Goal: Transaction & Acquisition: Book appointment/travel/reservation

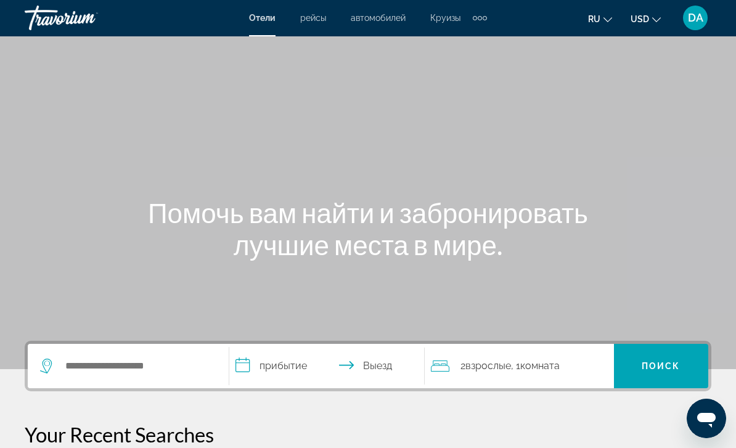
scroll to position [21, 0]
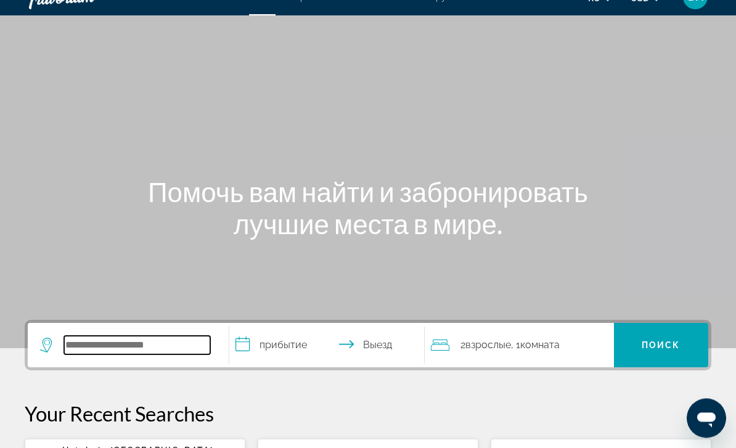
click at [158, 341] on input "Search hotel destination" at bounding box center [137, 345] width 146 height 18
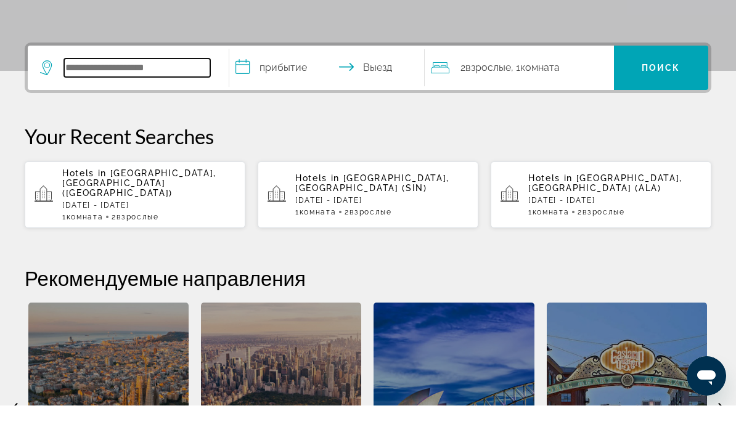
scroll to position [259, 0]
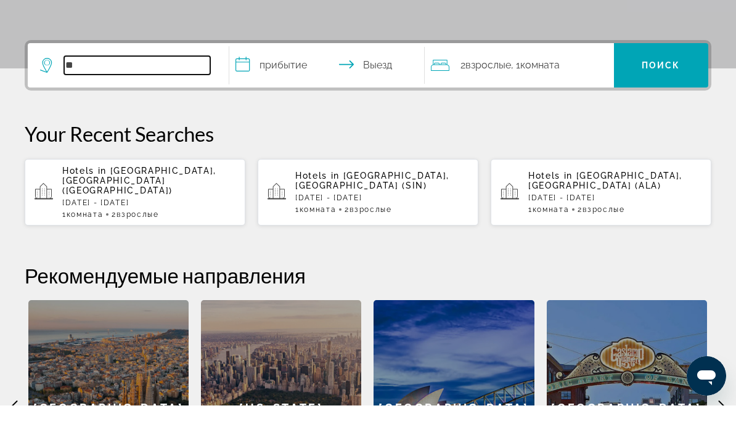
type input "*"
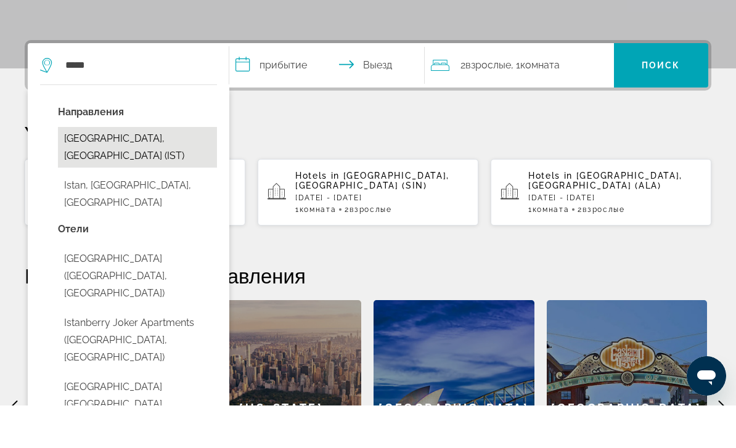
click at [156, 169] on button "[GEOGRAPHIC_DATA], [GEOGRAPHIC_DATA] (IST)" at bounding box center [137, 189] width 159 height 41
type input "**********"
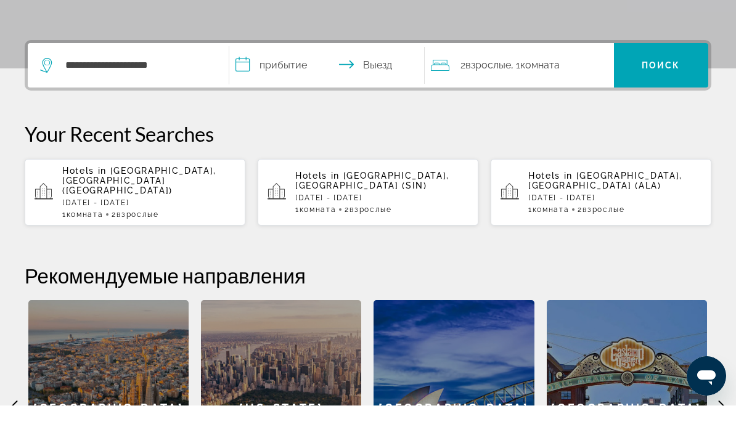
click at [274, 86] on input "**********" at bounding box center [329, 110] width 200 height 48
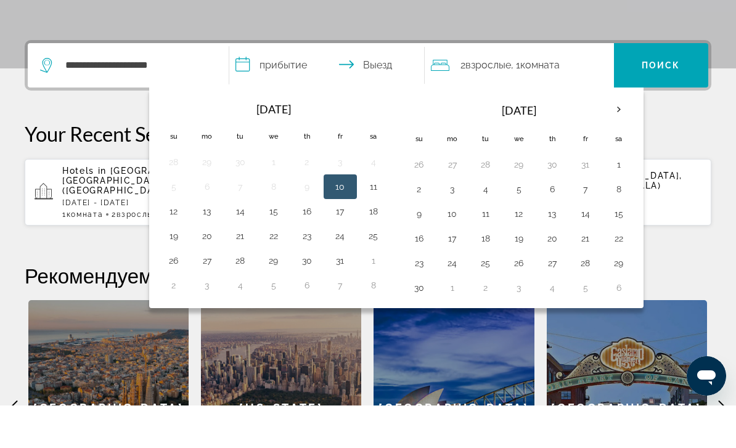
scroll to position [301, 0]
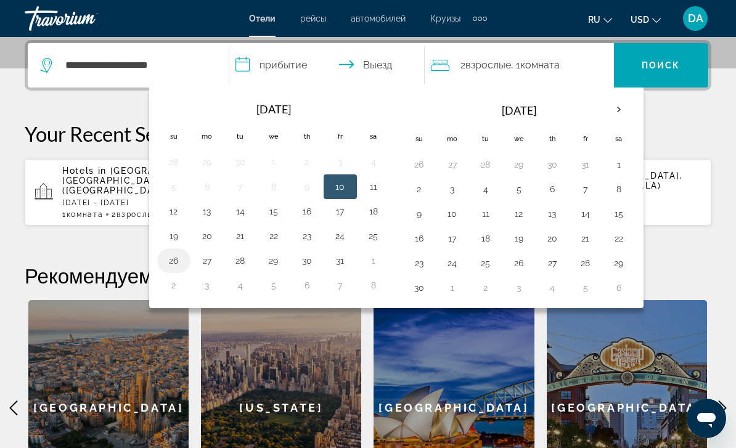
click at [181, 258] on button "26" at bounding box center [174, 260] width 20 height 17
click at [347, 259] on button "31" at bounding box center [340, 260] width 20 height 17
type input "**********"
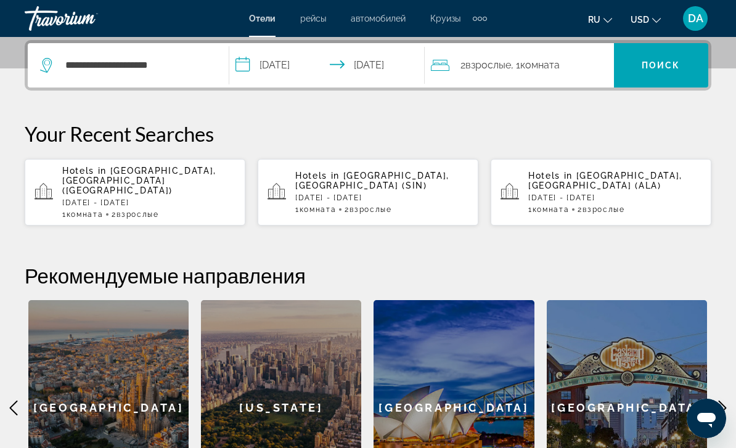
click at [494, 73] on span "2 Взрослый Взрослые" at bounding box center [485, 65] width 51 height 17
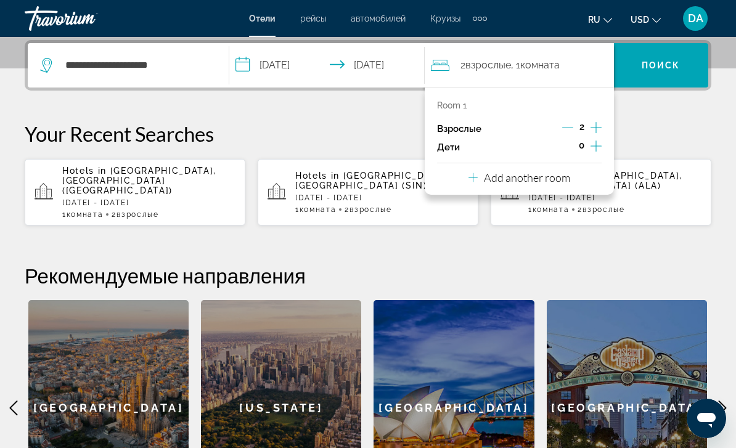
click at [535, 179] on p "Add another room" at bounding box center [527, 178] width 86 height 14
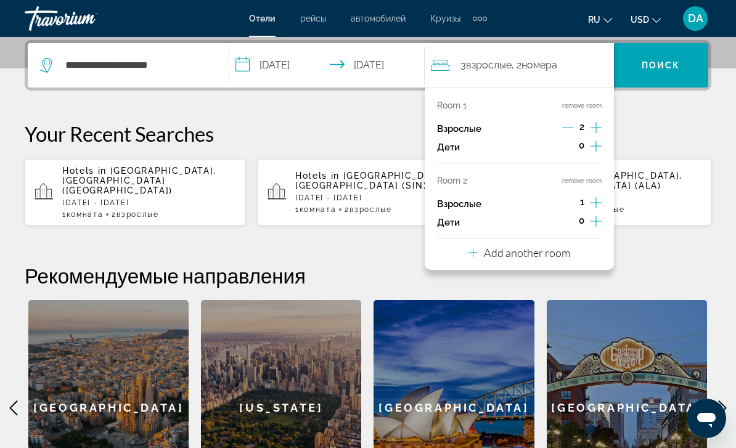
click at [535, 238] on button "Add another room" at bounding box center [519, 250] width 102 height 25
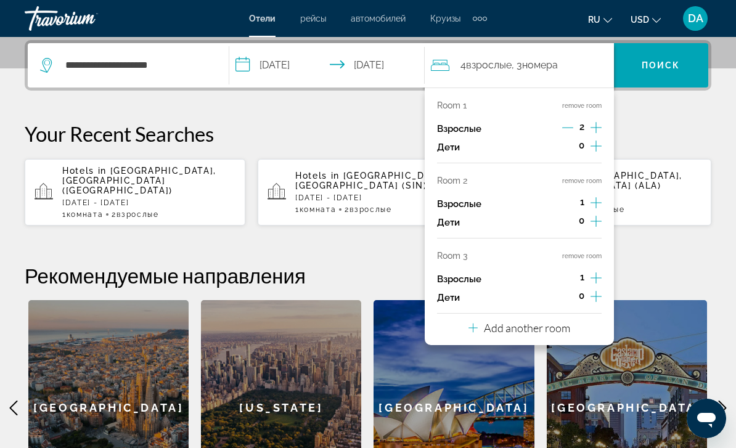
click at [580, 252] on button "remove room" at bounding box center [581, 256] width 39 height 8
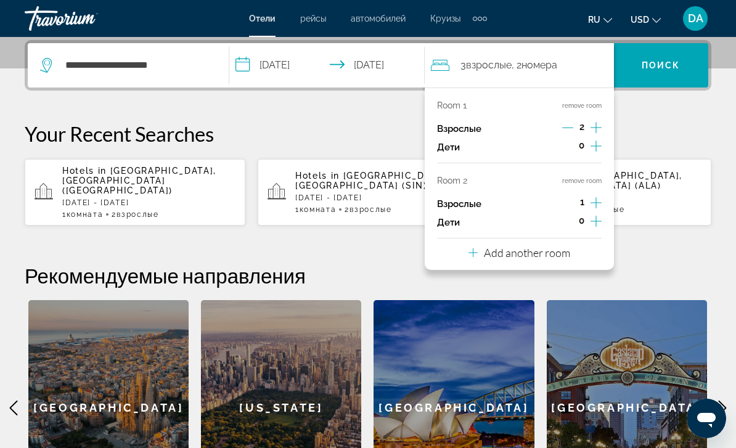
click at [590, 177] on button "remove room" at bounding box center [581, 181] width 39 height 8
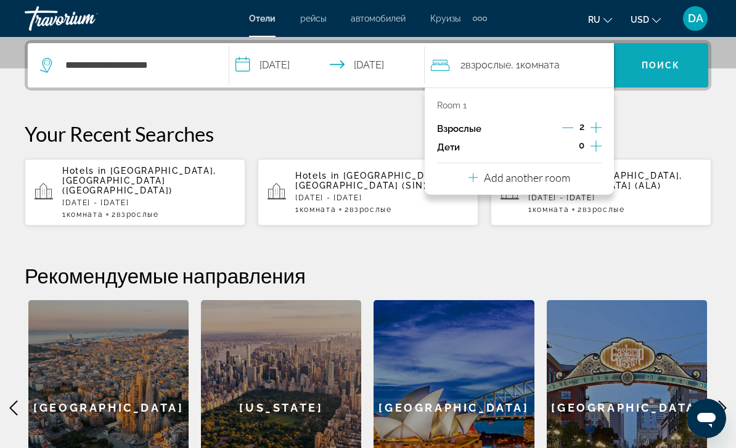
click at [668, 71] on span "Search" at bounding box center [661, 66] width 94 height 30
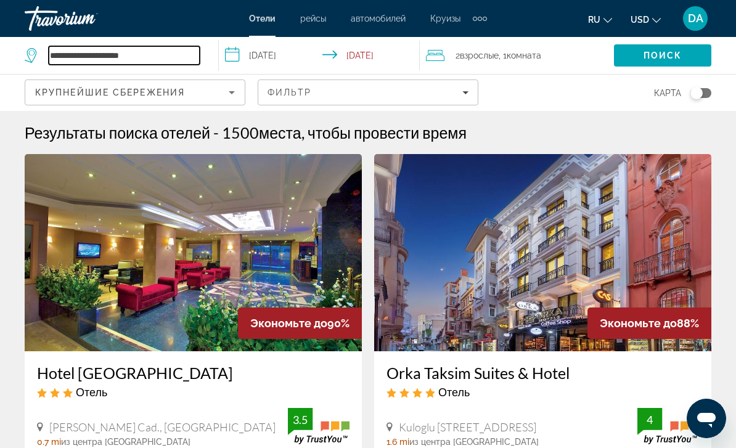
click at [168, 58] on input "**********" at bounding box center [124, 55] width 151 height 18
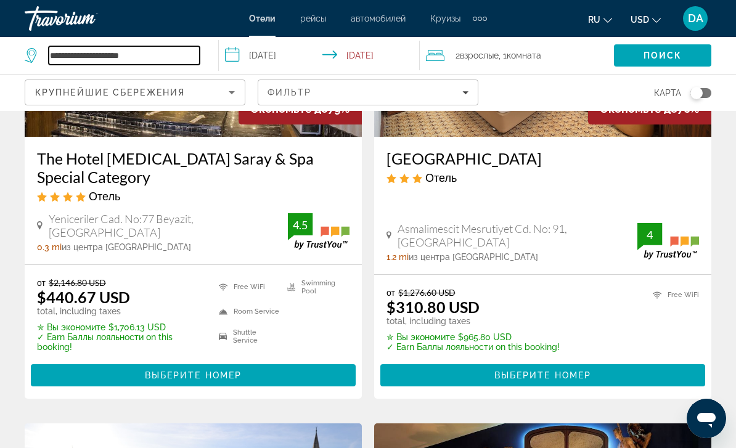
scroll to position [1143, 0]
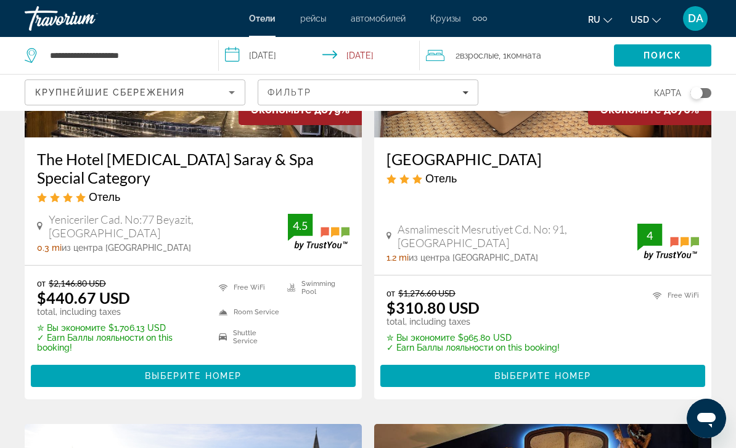
click at [317, 23] on span "рейсы" at bounding box center [313, 19] width 26 height 10
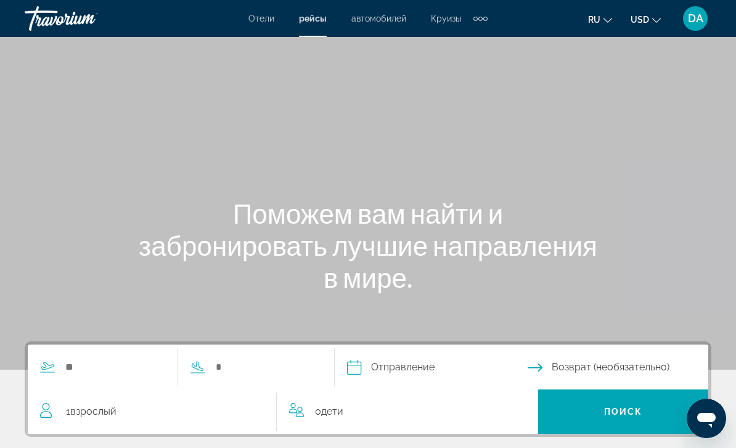
click at [386, 22] on span "автомобилей" at bounding box center [378, 19] width 55 height 10
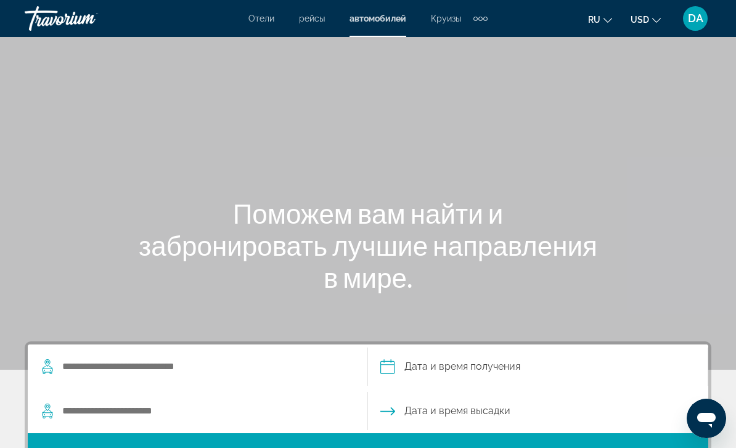
click at [452, 20] on span "Круизы" at bounding box center [446, 19] width 30 height 10
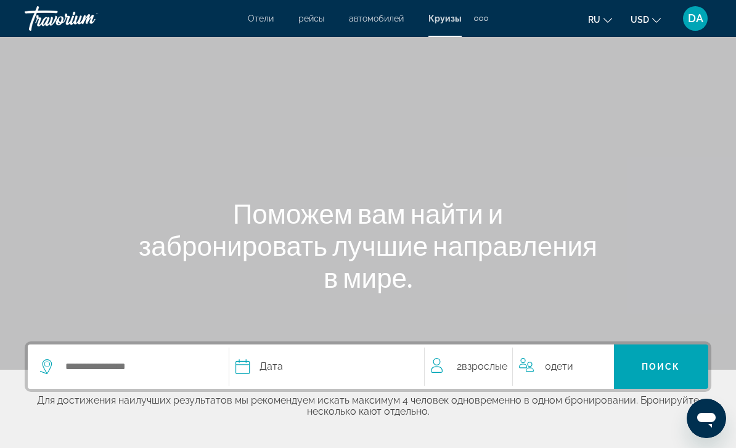
click at [487, 11] on div "Extra navigation items" at bounding box center [481, 18] width 14 height 18
click at [469, 46] on span "деятельность" at bounding box center [450, 41] width 56 height 10
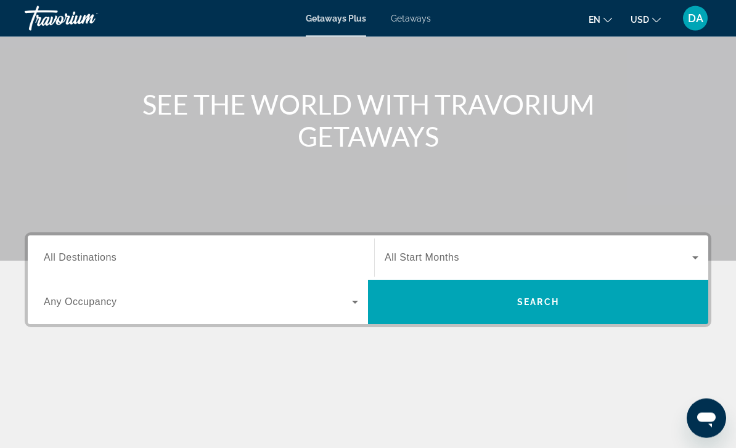
scroll to position [116, 0]
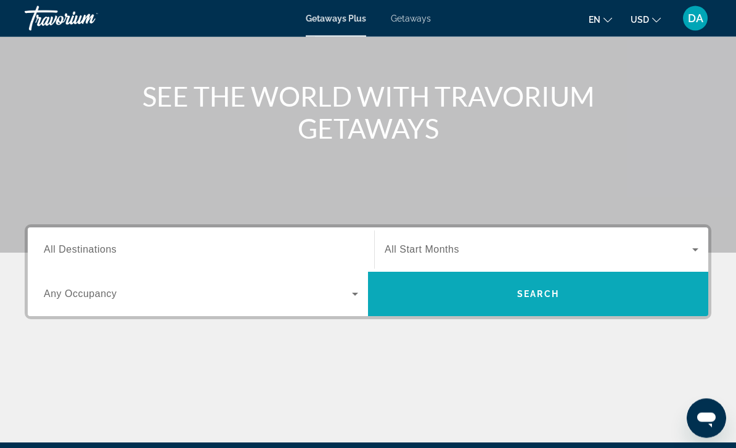
click at [604, 293] on span "Search" at bounding box center [538, 295] width 340 height 30
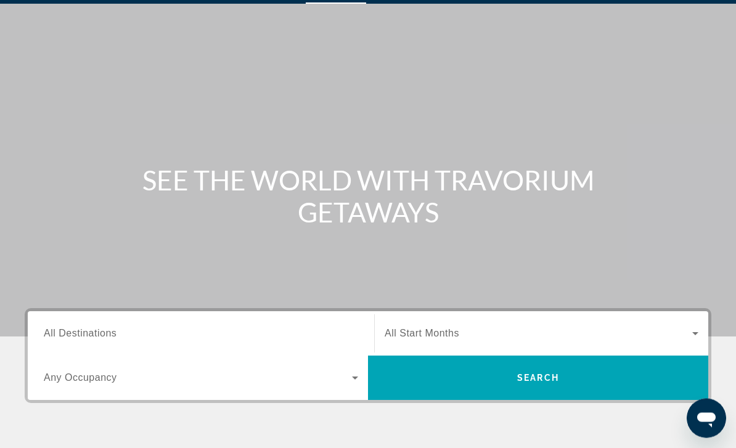
scroll to position [34, 0]
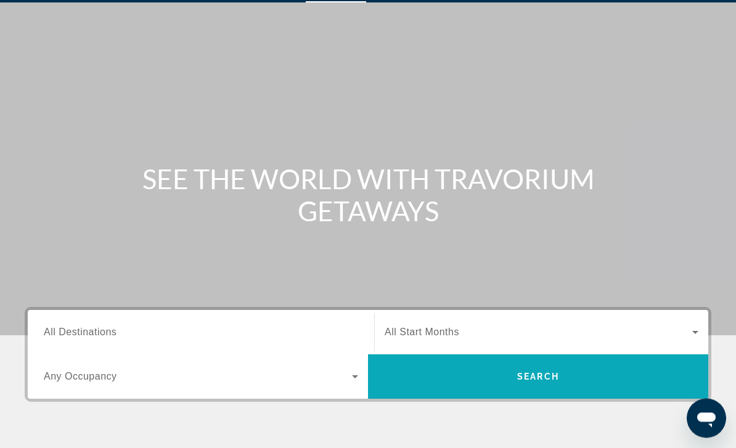
click at [622, 376] on span "Search" at bounding box center [538, 377] width 340 height 30
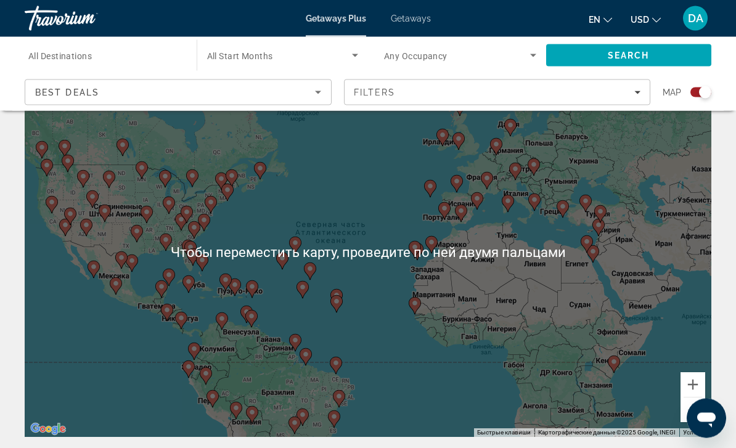
scroll to position [55, 0]
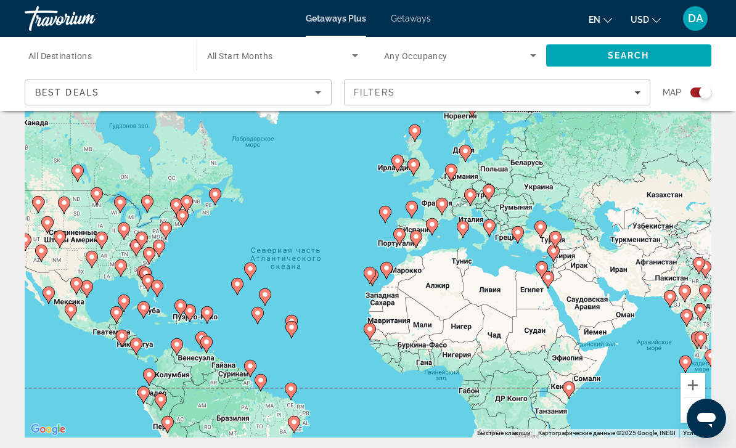
click at [445, 209] on gmp-advanced-marker "Main content" at bounding box center [442, 206] width 12 height 18
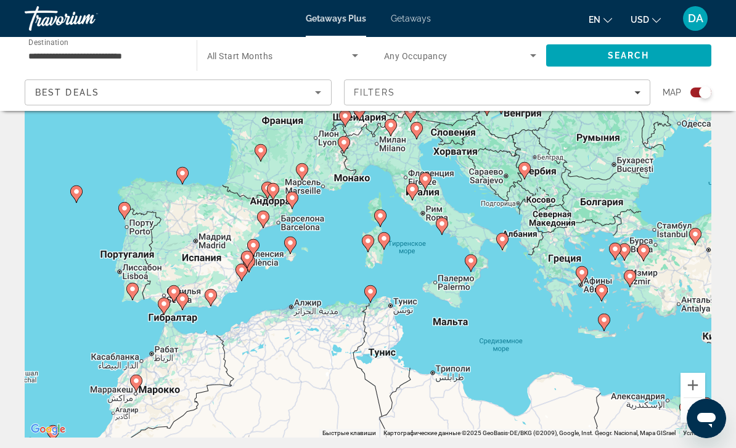
type input "**********"
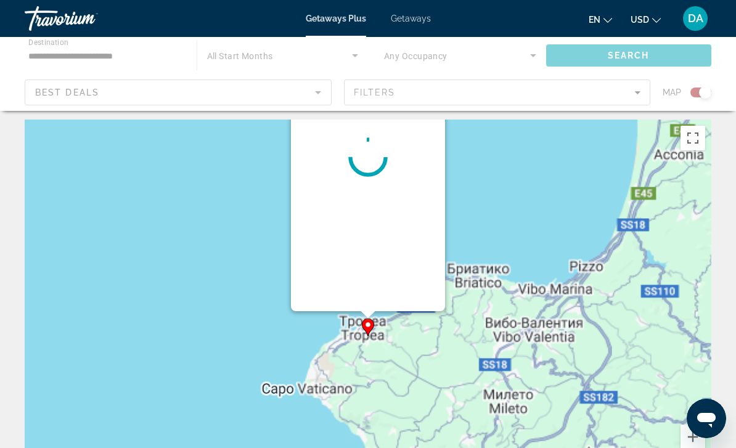
scroll to position [0, 0]
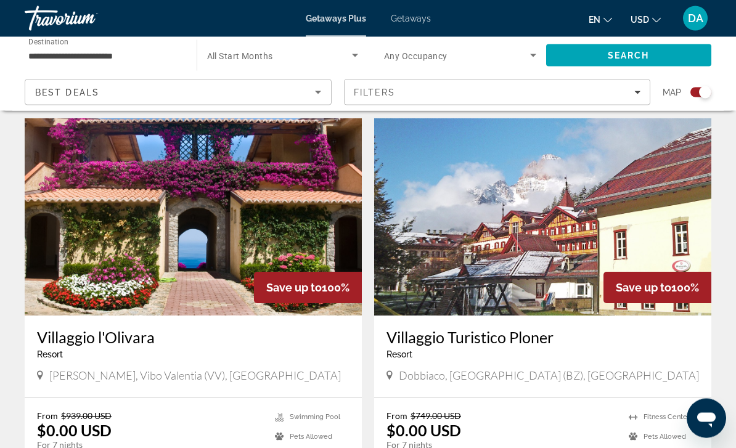
click at [237, 242] on img "Main content" at bounding box center [193, 217] width 337 height 197
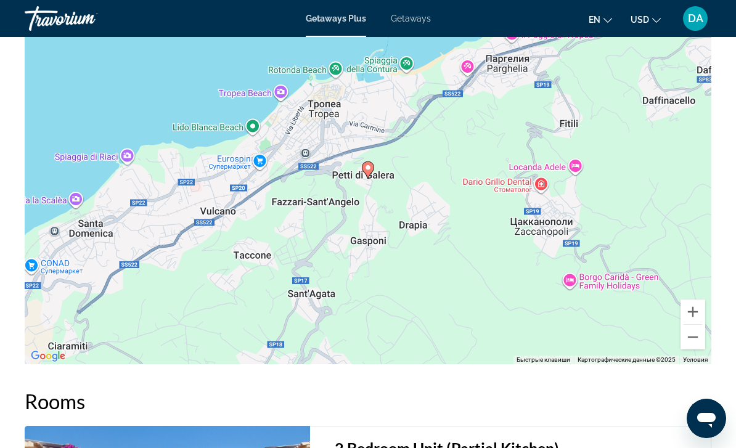
scroll to position [2147, 0]
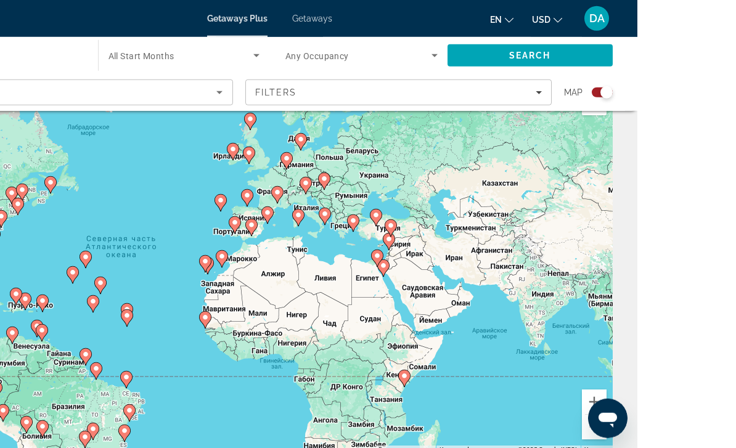
scroll to position [39, 0]
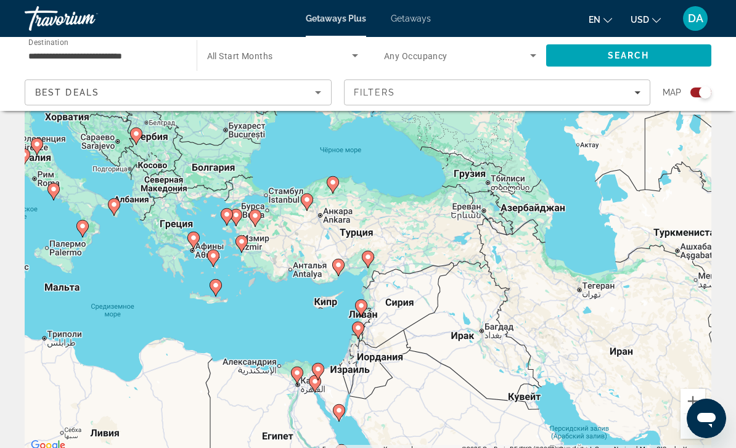
type input "**********"
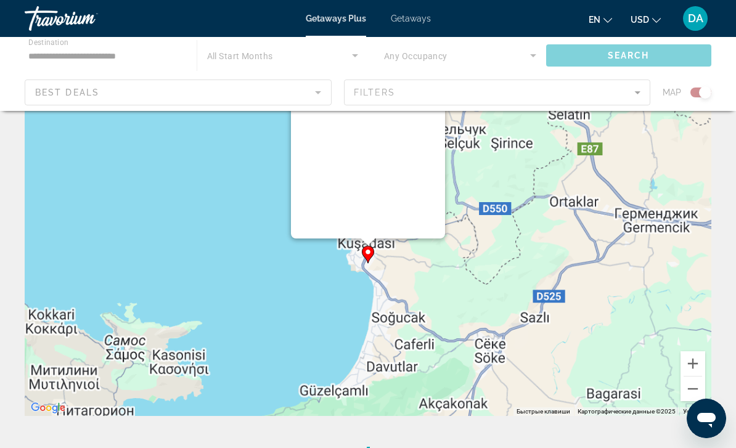
scroll to position [0, 0]
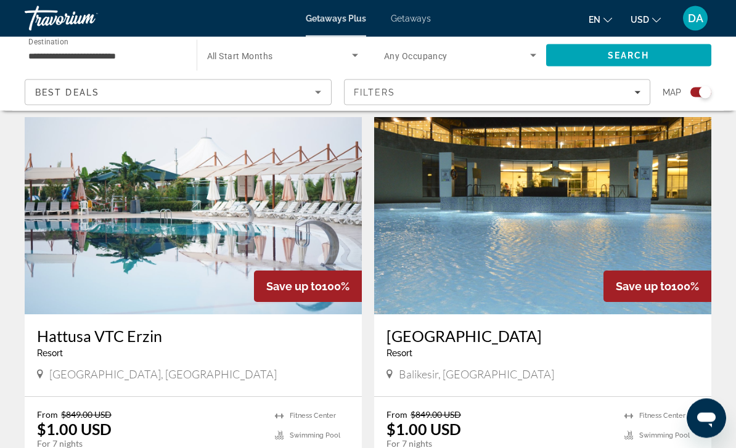
click at [293, 218] on img "Main content" at bounding box center [193, 216] width 337 height 197
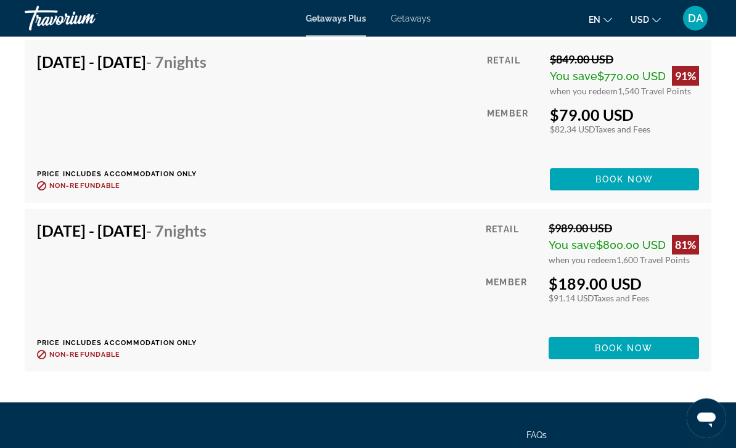
scroll to position [3870, 0]
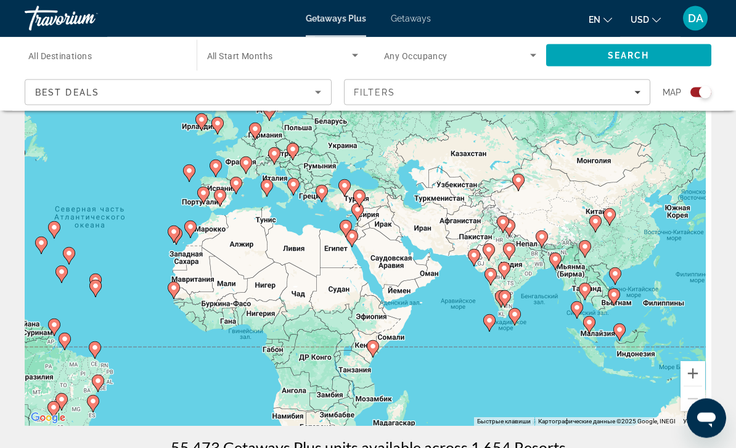
scroll to position [67, 0]
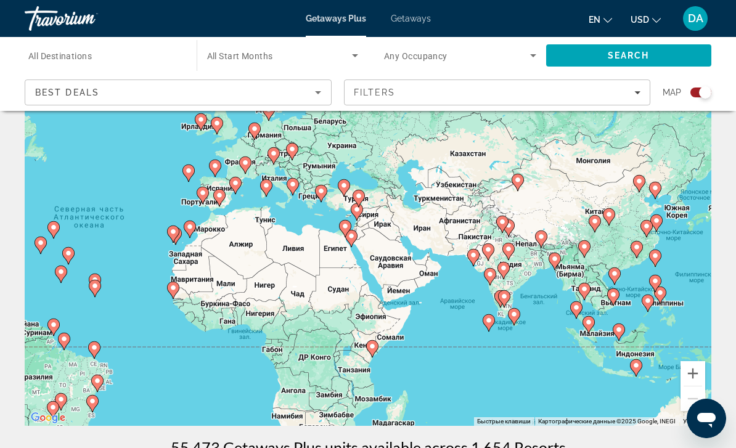
click at [490, 330] on gmp-advanced-marker "Main content" at bounding box center [488, 323] width 12 height 18
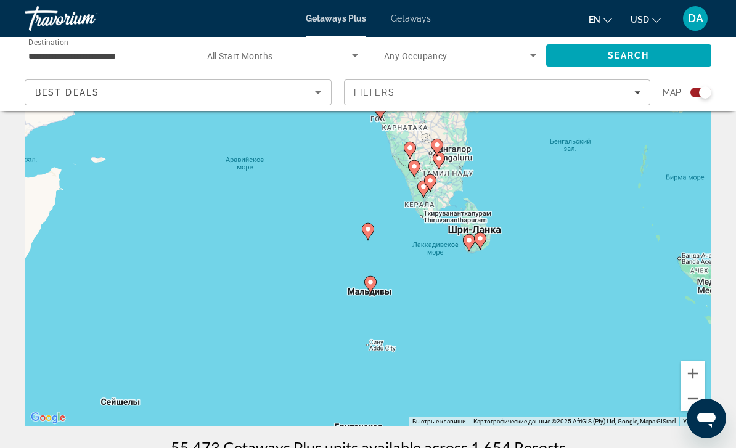
type input "**********"
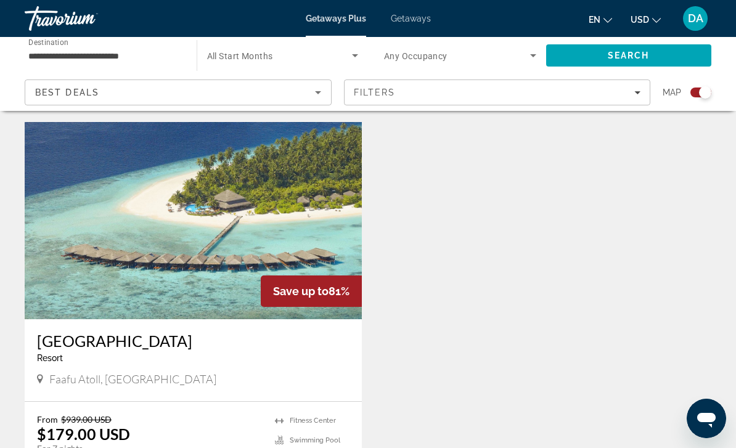
scroll to position [852, 0]
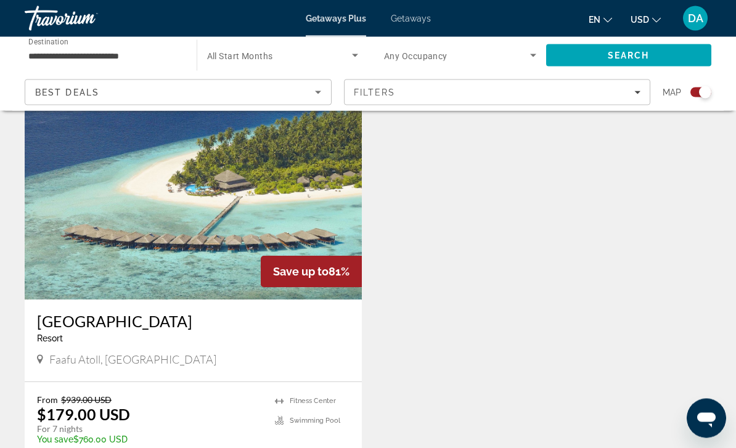
click at [283, 190] on img "Main content" at bounding box center [193, 201] width 337 height 197
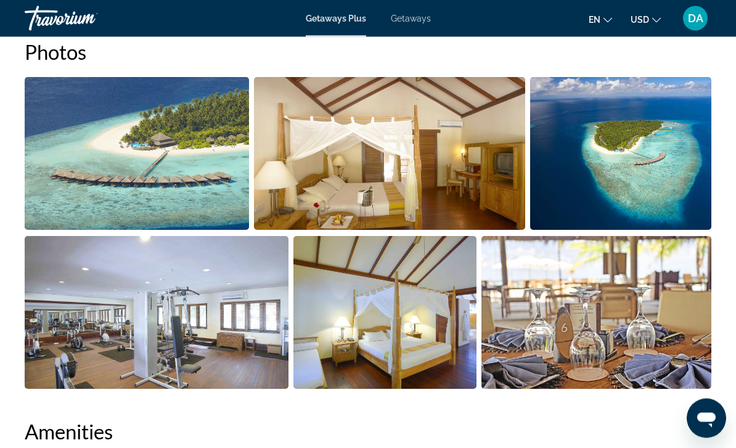
scroll to position [778, 0]
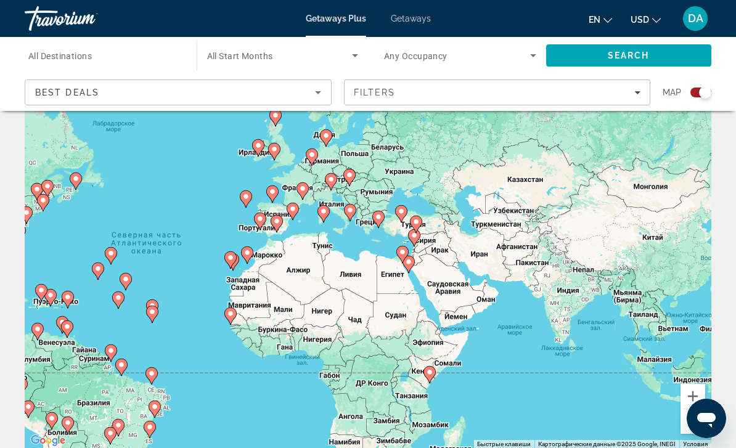
scroll to position [46, 0]
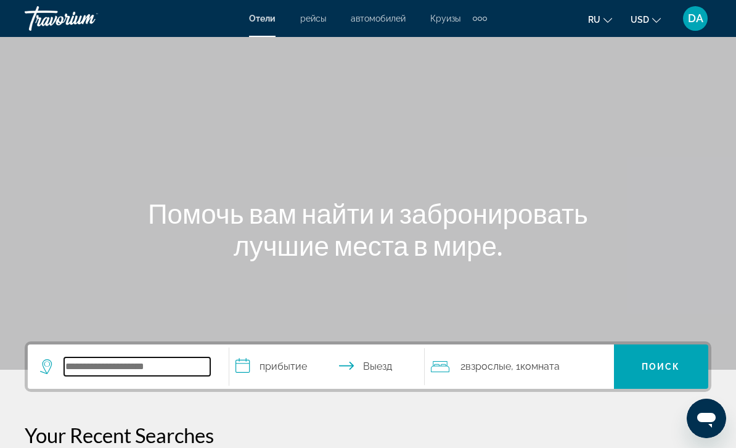
click at [166, 376] on input "Search hotel destination" at bounding box center [137, 366] width 146 height 18
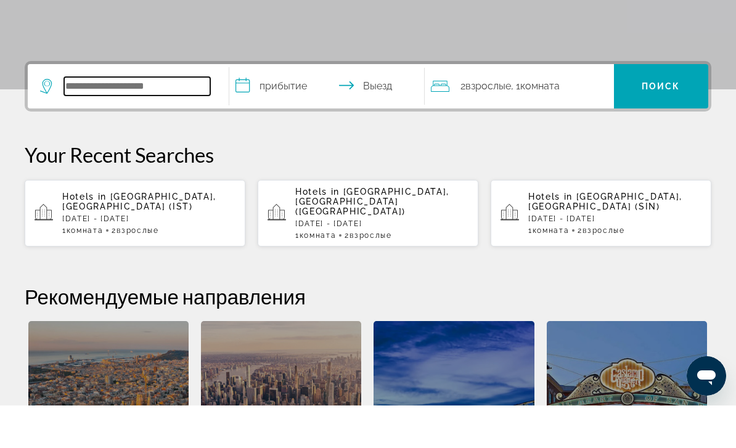
scroll to position [259, 0]
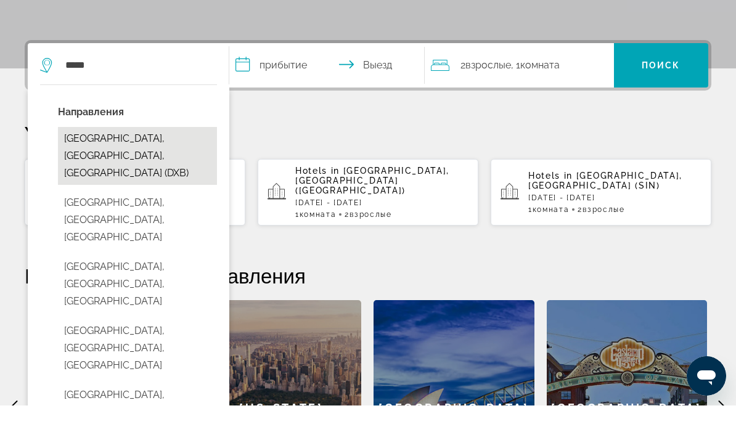
click at [153, 169] on button "Dubai, Dubai Emirate, United Arab Emirates (DXB)" at bounding box center [137, 198] width 159 height 58
type input "**********"
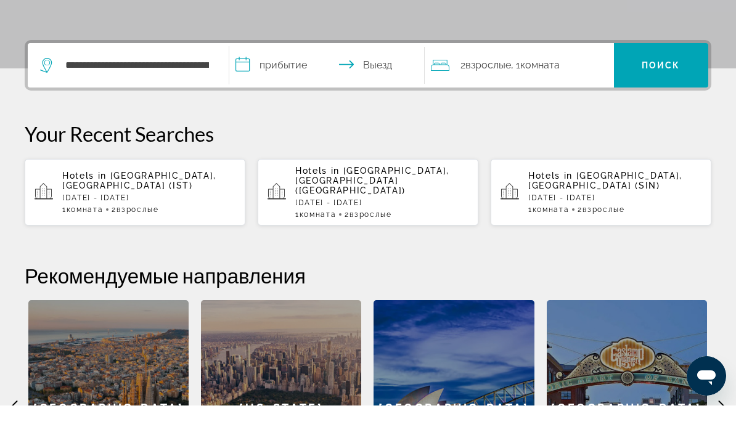
click at [290, 86] on input "**********" at bounding box center [329, 110] width 200 height 48
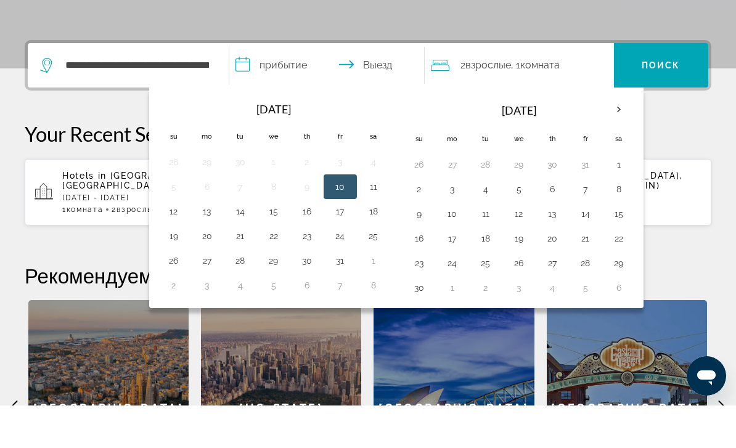
scroll to position [301, 0]
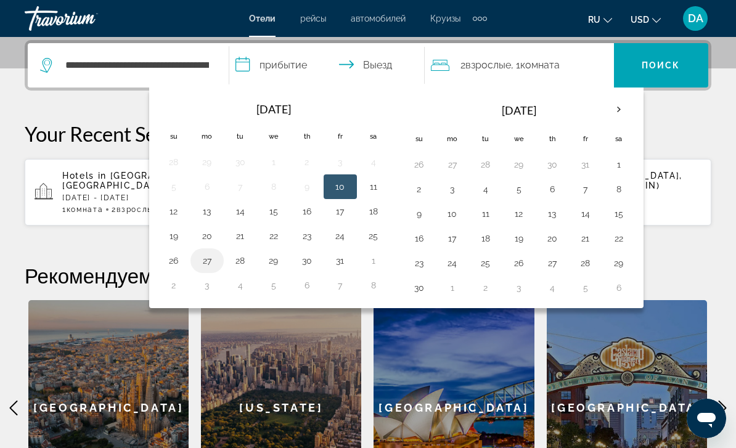
click at [208, 262] on button "27" at bounding box center [207, 260] width 20 height 17
click at [303, 268] on button "30" at bounding box center [307, 260] width 20 height 17
type input "**********"
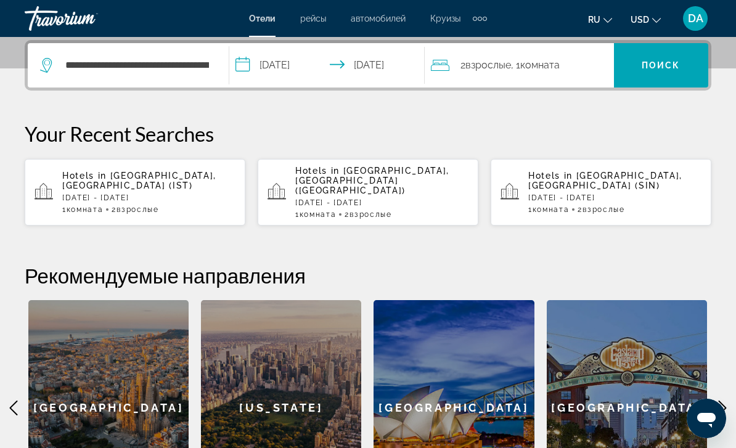
click at [599, 76] on div "2 Взрослый Взрослые , 1 Комната номера" at bounding box center [522, 65] width 183 height 44
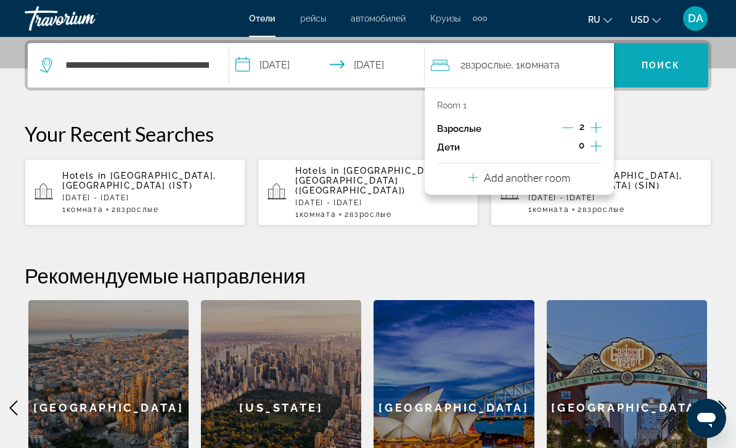
click at [675, 62] on span "Поиск" at bounding box center [660, 65] width 39 height 10
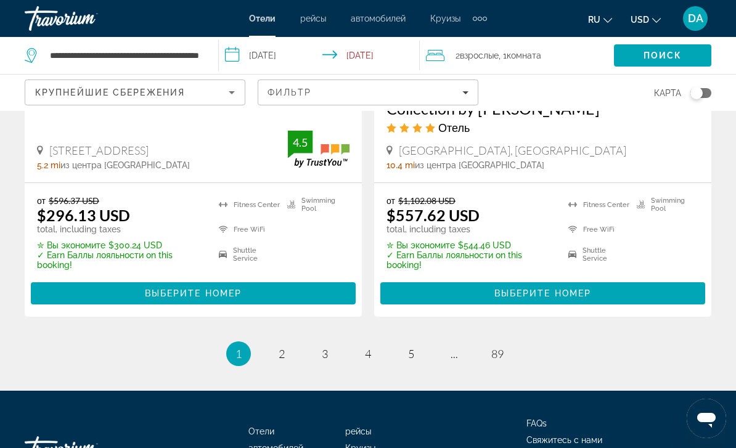
scroll to position [2670, 0]
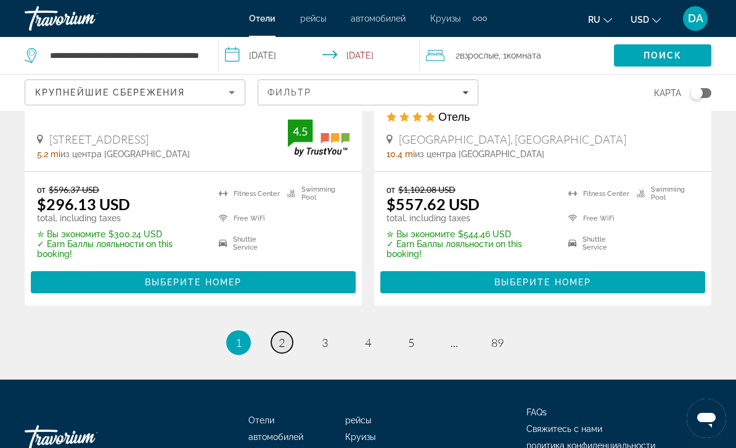
click at [275, 331] on link "page 2" at bounding box center [282, 342] width 22 height 22
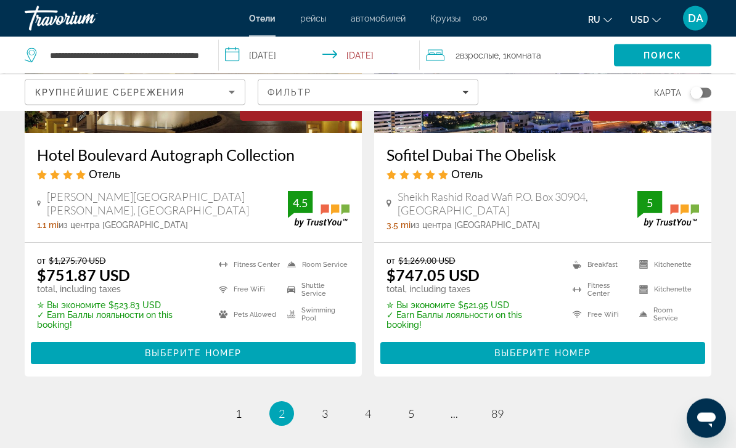
scroll to position [2654, 0]
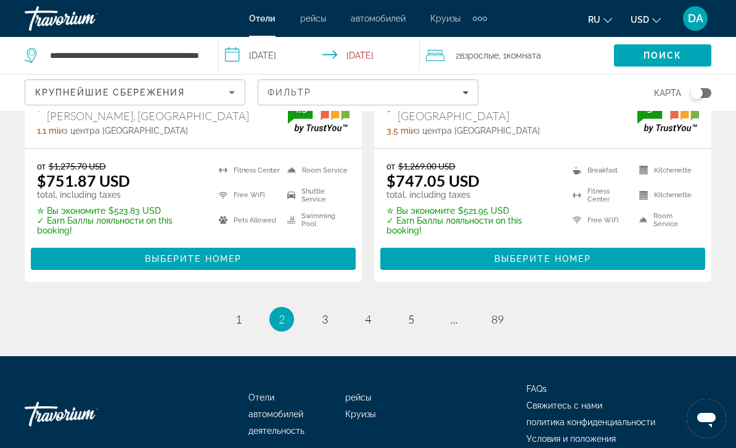
click at [315, 307] on li "page 3" at bounding box center [324, 319] width 25 height 25
click at [327, 309] on link "page 3" at bounding box center [325, 320] width 22 height 22
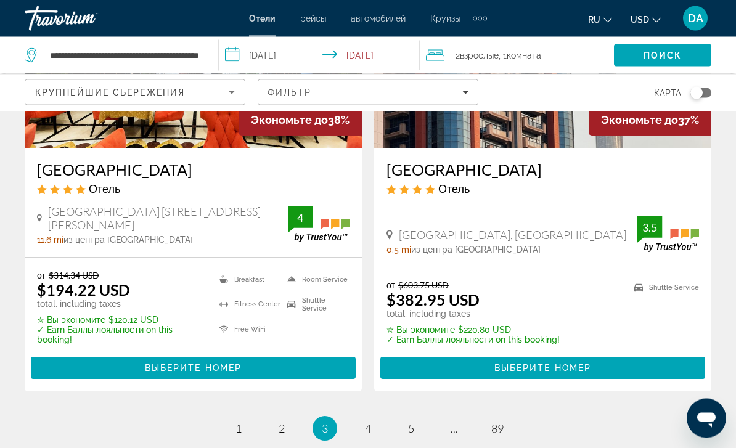
scroll to position [2635, 0]
